Goal: Find specific page/section: Find specific page/section

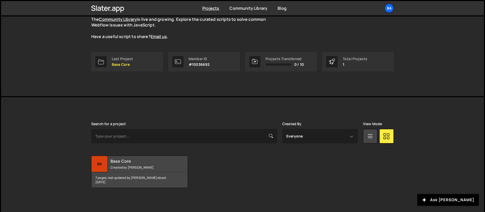
scroll to position [53, 0]
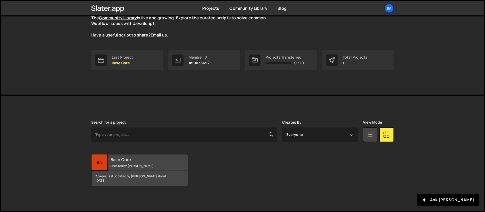
click at [100, 164] on div "Ba" at bounding box center [100, 162] width 16 height 16
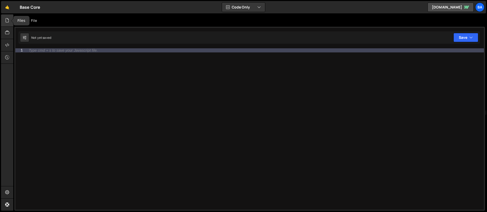
click at [5, 21] on icon at bounding box center [7, 20] width 4 height 6
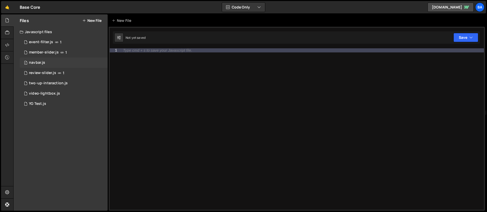
click at [55, 62] on div "1 navbar.js 0" at bounding box center [64, 62] width 88 height 10
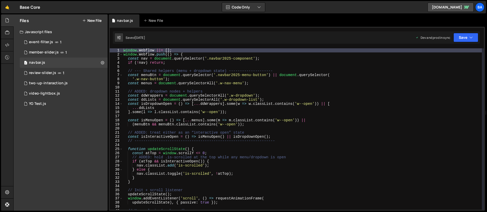
type textarea "const ddWrappers = document.querySelectorAll('.w-dropdown');"
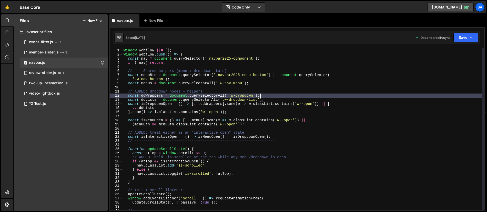
click at [315, 95] on div "window . Webflow ||= [ ] ; window . Webflow . push (( ) => { const nav = docume…" at bounding box center [303, 132] width 360 height 169
click at [271, 89] on div "window . Webflow ||= [ ] ; window . Webflow . push (( ) => { const nav = docume…" at bounding box center [303, 132] width 360 height 169
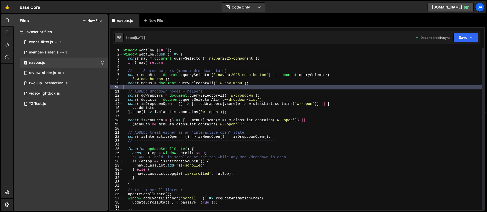
click at [280, 87] on div "window . Webflow ||= [ ] ; window . Webflow . push (( ) => { const nav = docume…" at bounding box center [303, 132] width 360 height 169
click at [280, 90] on div "window . Webflow ||= [ ] ; window . Webflow . push (( ) => { const nav = docume…" at bounding box center [303, 132] width 360 height 169
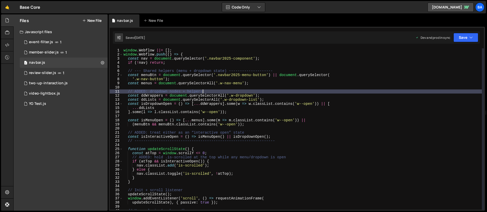
click at [282, 84] on div "window . Webflow ||= [ ] ; window . Webflow . push (( ) => { const nav = docume…" at bounding box center [303, 132] width 360 height 169
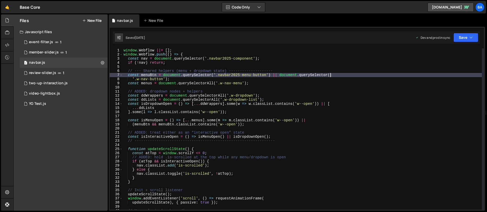
click at [360, 75] on div "window . Webflow ||= [ ] ; window . Webflow . push (( ) => { const nav = docume…" at bounding box center [303, 132] width 360 height 169
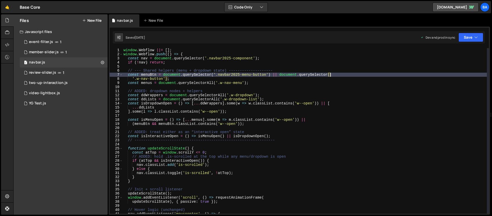
scroll to position [675, 0]
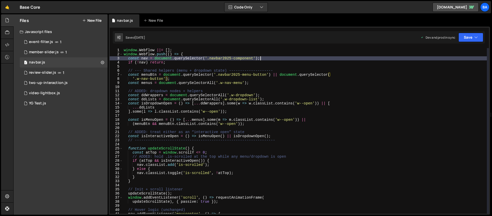
click at [274, 58] on div "window . Webflow ||= [ ] ; window . Webflow . push (( ) => { const nav = docume…" at bounding box center [305, 135] width 364 height 174
type textarea "const nav = document.querySelector('.navbar2025-component');"
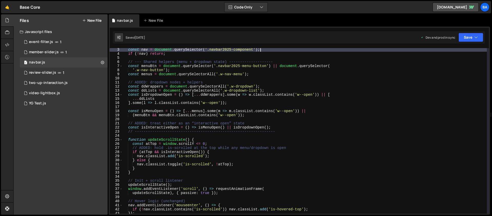
scroll to position [0, 0]
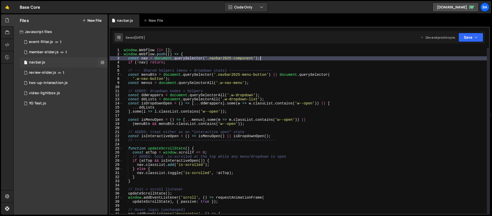
click at [54, 61] on div "1 navbar.js 0" at bounding box center [64, 62] width 88 height 10
